Goal: Register for event/course

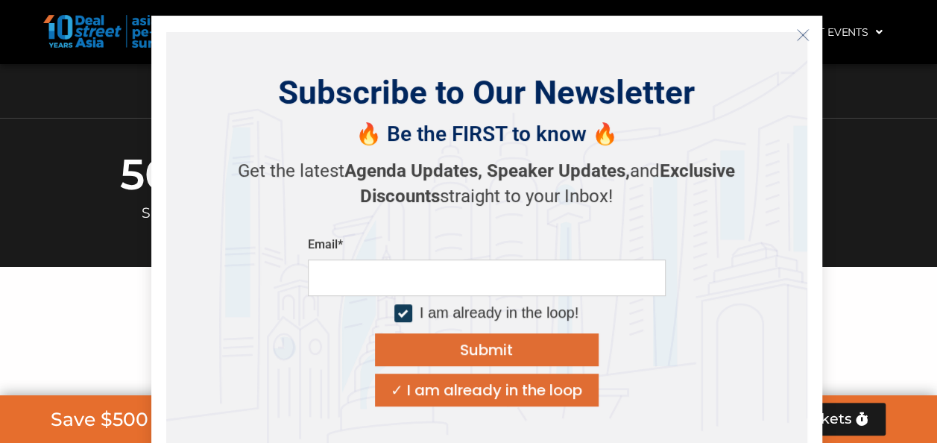
scroll to position [574, 0]
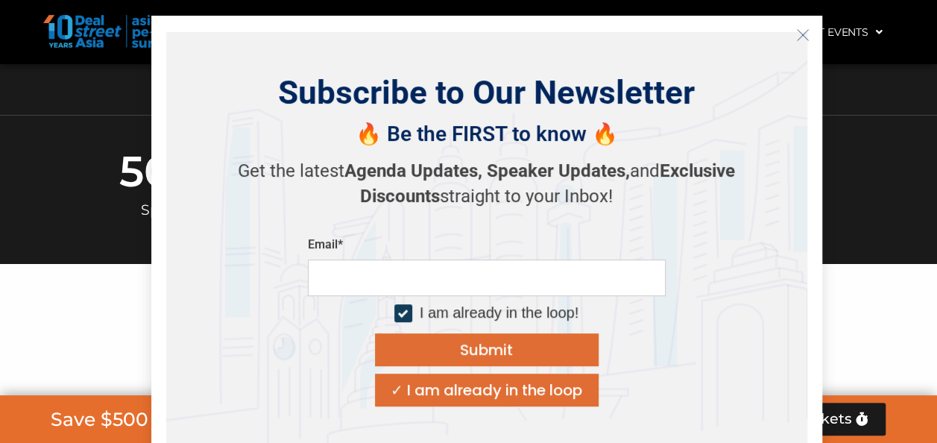
click at [798, 34] on icon "Close" at bounding box center [802, 34] width 13 height 13
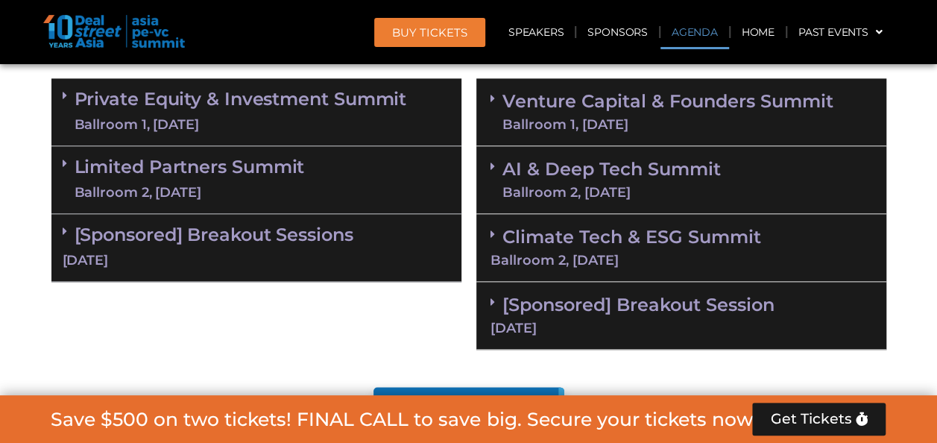
scroll to position [911, 0]
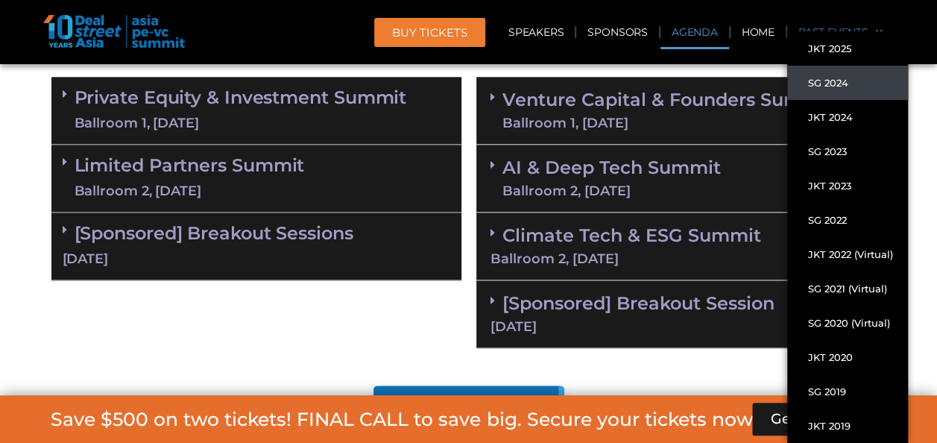
click at [840, 85] on link "SG 2024" at bounding box center [847, 83] width 121 height 34
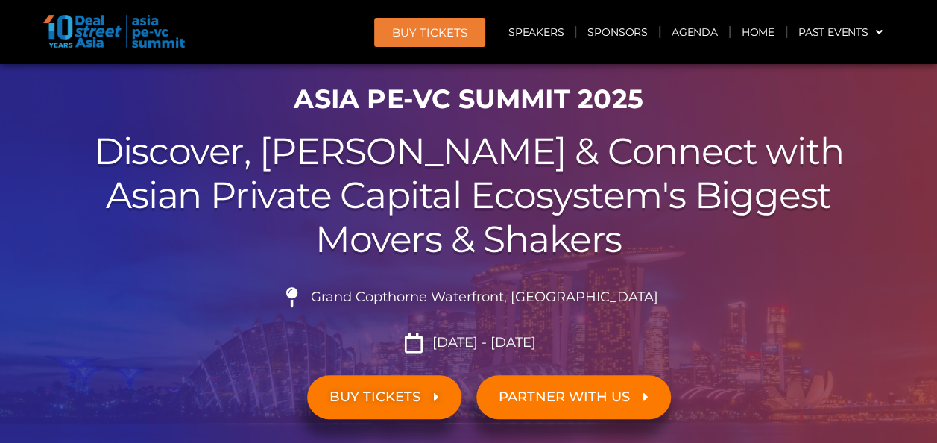
scroll to position [217, 0]
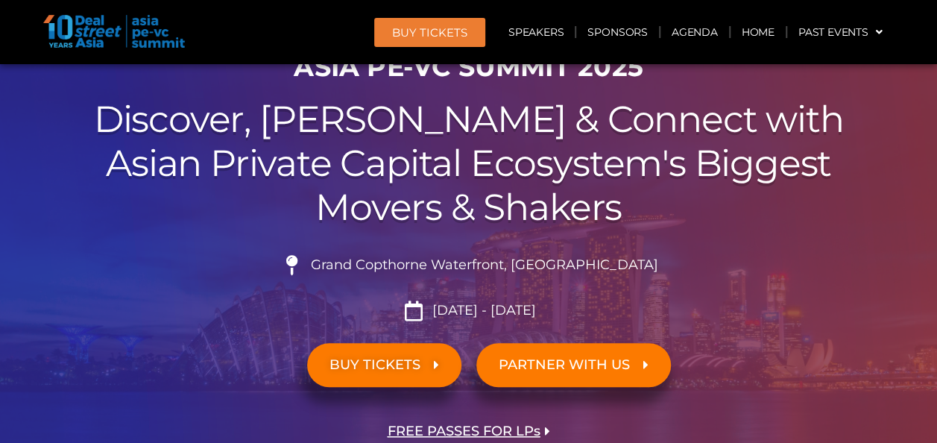
click at [418, 362] on span "BUY TICKETS" at bounding box center [374, 365] width 91 height 14
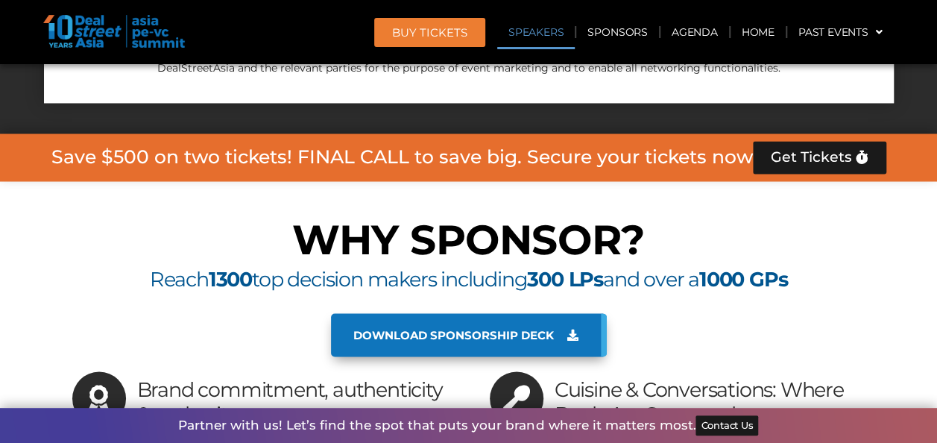
scroll to position [15272, 0]
